Goal: Browse casually: Explore the website without a specific task or goal

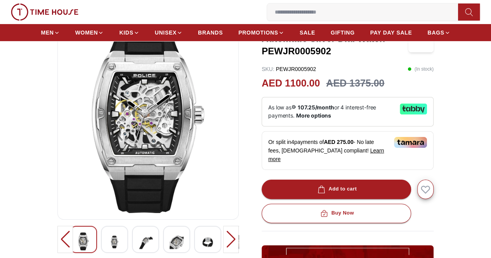
scroll to position [116, 0]
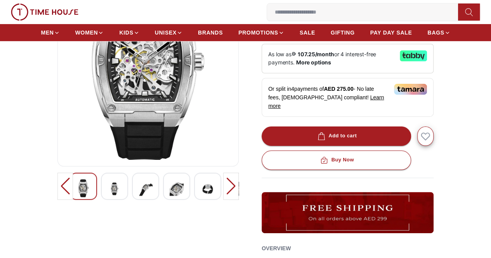
click at [238, 195] on div at bounding box center [231, 186] width 16 height 27
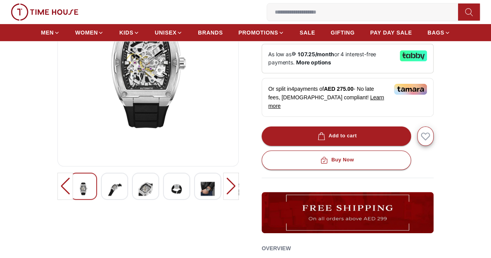
click at [238, 195] on div at bounding box center [231, 186] width 16 height 27
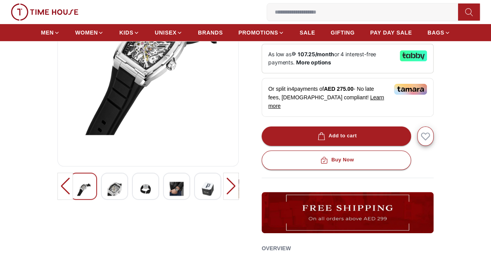
click at [238, 195] on div at bounding box center [231, 186] width 16 height 27
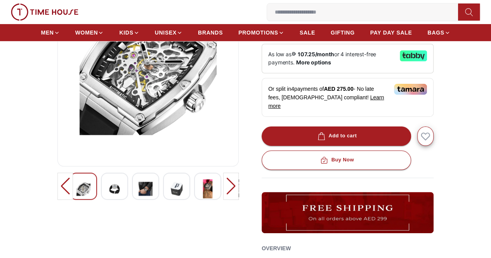
click at [238, 195] on div at bounding box center [231, 186] width 16 height 27
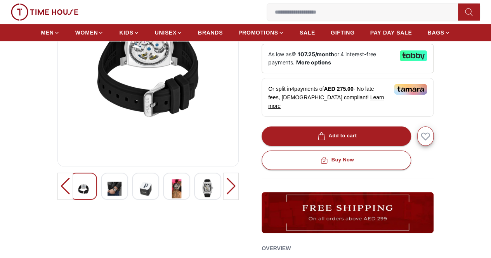
click at [238, 195] on div at bounding box center [231, 186] width 16 height 27
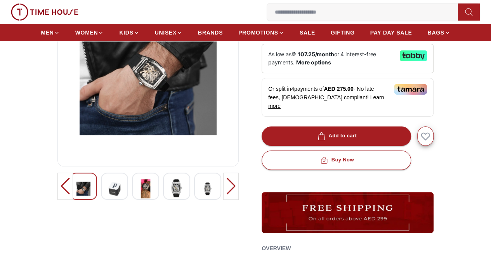
click at [238, 195] on div at bounding box center [231, 186] width 16 height 27
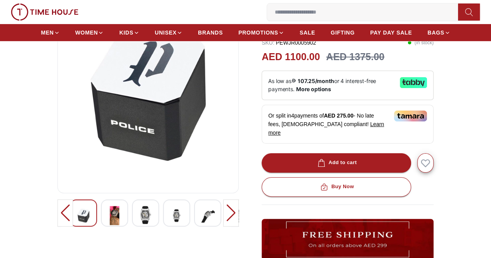
scroll to position [78, 0]
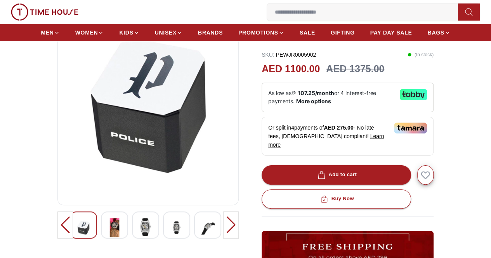
click at [238, 230] on div at bounding box center [231, 224] width 16 height 27
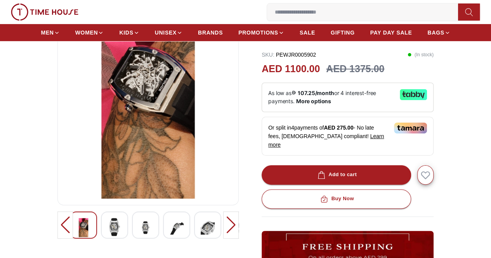
click at [238, 229] on div at bounding box center [231, 224] width 16 height 27
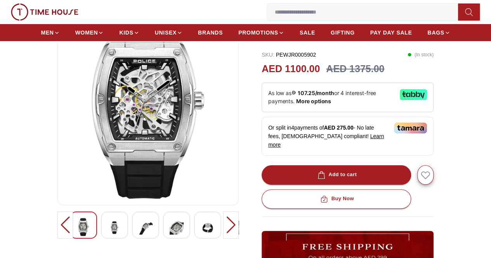
click at [238, 229] on div at bounding box center [231, 224] width 16 height 27
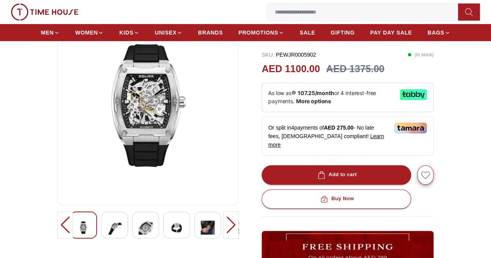
click at [238, 229] on div at bounding box center [231, 224] width 16 height 27
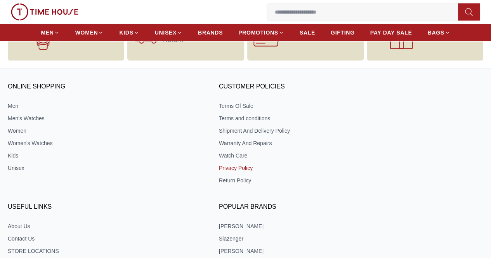
scroll to position [1097, 0]
